Goal: Use online tool/utility: Utilize a website feature to perform a specific function

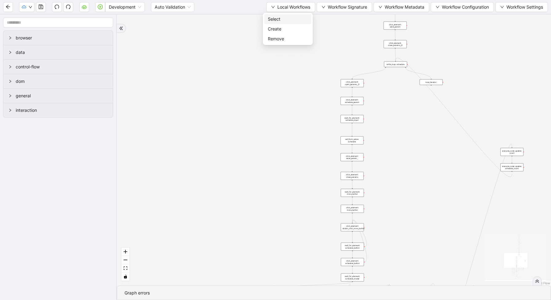
click at [282, 18] on span "Select" at bounding box center [288, 19] width 40 height 7
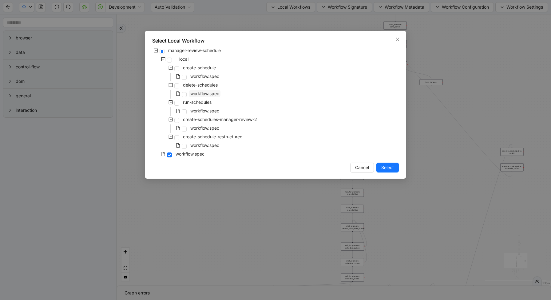
click at [203, 94] on span "workflow.spec" at bounding box center [204, 93] width 29 height 5
click at [386, 162] on button "Select" at bounding box center [388, 167] width 22 height 10
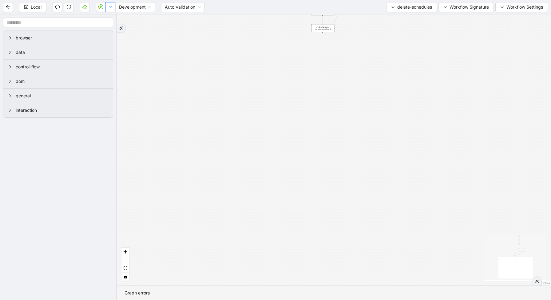
click at [112, 9] on button "button" at bounding box center [111, 7] width 10 height 10
click at [104, 21] on input "text" at bounding box center [58, 23] width 110 height 10
click at [110, 4] on button "button" at bounding box center [111, 7] width 10 height 10
click at [107, 19] on span "Run local workflow" at bounding box center [91, 19] width 38 height 7
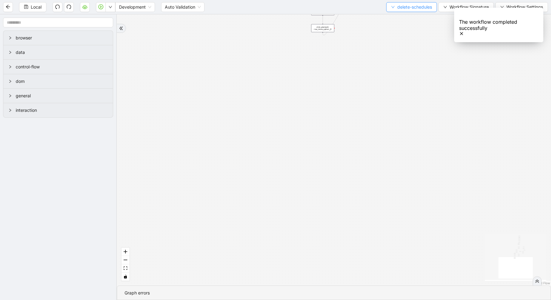
click at [405, 6] on span "delete-schedules" at bounding box center [415, 7] width 35 height 7
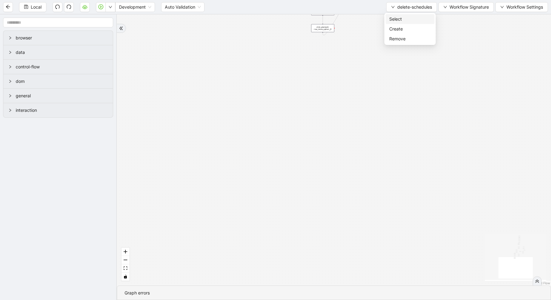
click at [395, 16] on span "Select" at bounding box center [411, 19] width 42 height 7
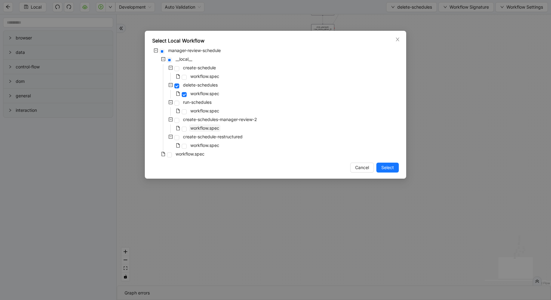
click at [198, 129] on span "workflow.spec" at bounding box center [204, 127] width 29 height 5
click at [392, 169] on span "Select" at bounding box center [388, 167] width 13 height 7
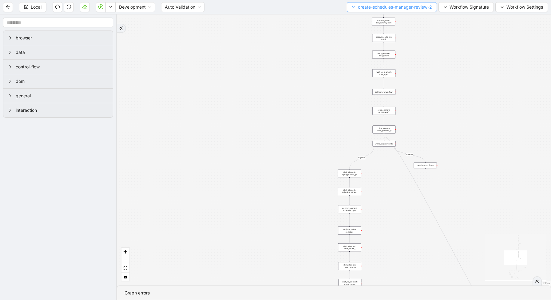
click at [366, 7] on span "create-schedules-manager-review-2" at bounding box center [395, 7] width 74 height 7
click at [108, 9] on button "button" at bounding box center [111, 7] width 10 height 10
click at [112, 17] on li "Run local workflow" at bounding box center [90, 19] width 45 height 10
